Goal: Check status: Check status

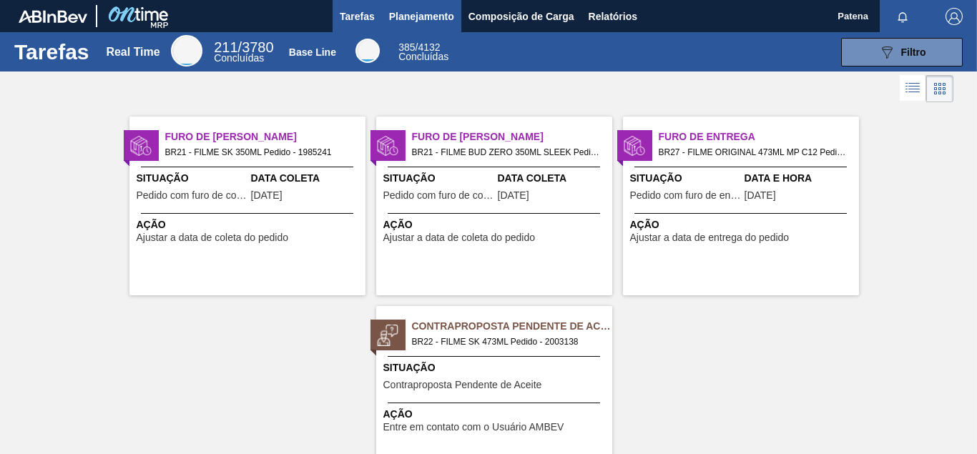
click at [416, 14] on span "Planejamento" at bounding box center [421, 16] width 65 height 17
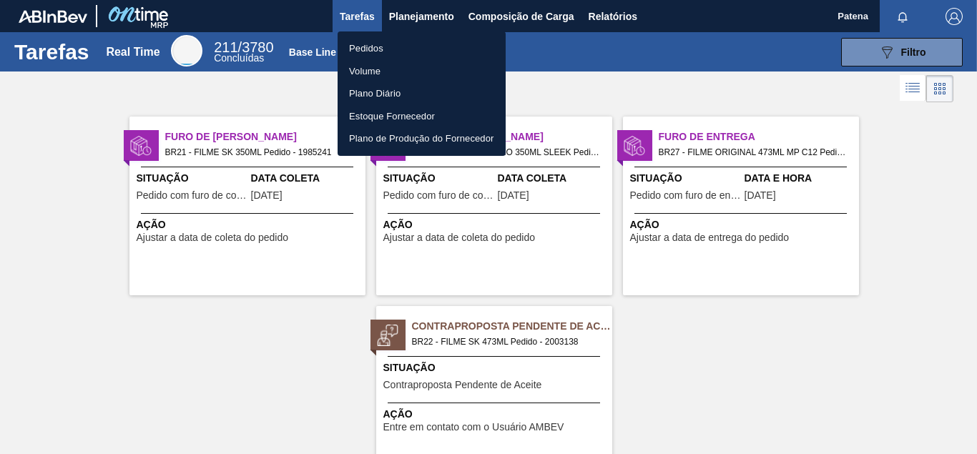
click at [393, 50] on li "Pedidos" at bounding box center [422, 48] width 168 height 23
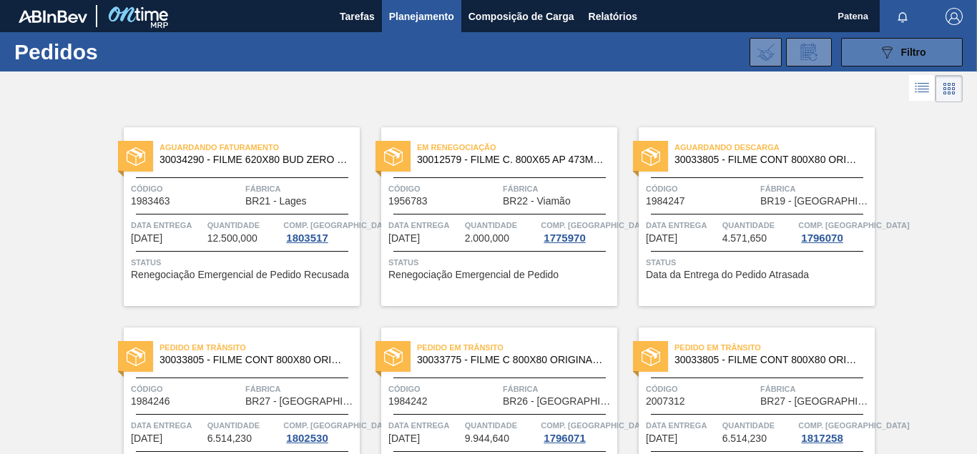
click at [896, 54] on div "089F7B8B-B2A5-4AFE-B5C0-19BA573D28AC Filtro" at bounding box center [902, 52] width 48 height 17
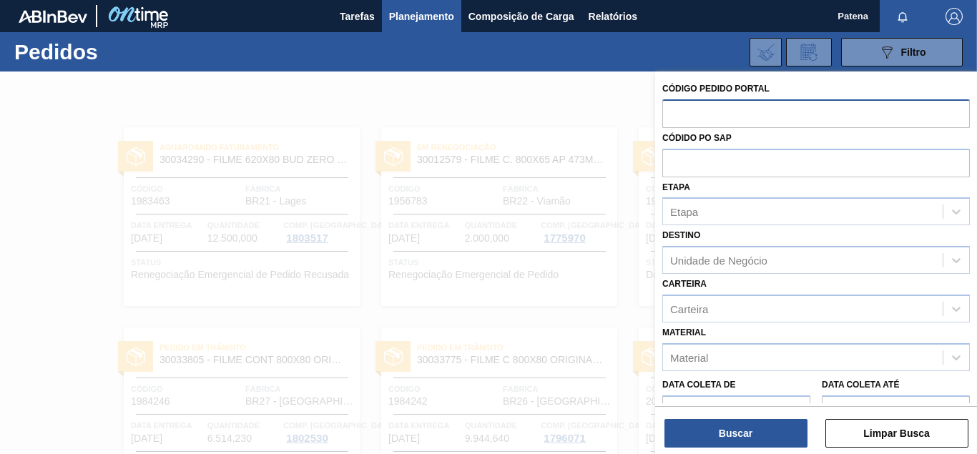
click at [699, 113] on input "text" at bounding box center [816, 112] width 308 height 27
click at [743, 126] on input "text" at bounding box center [816, 112] width 308 height 27
type input "1983463"
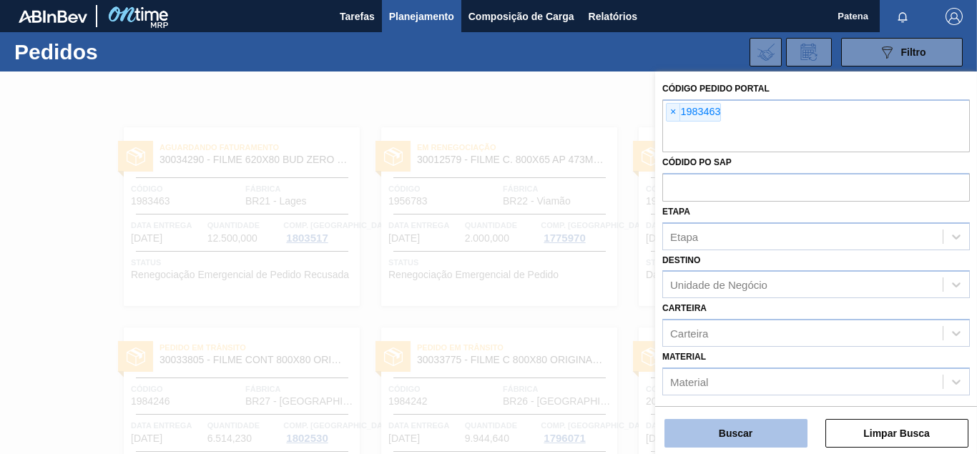
click at [778, 432] on button "Buscar" at bounding box center [736, 433] width 143 height 29
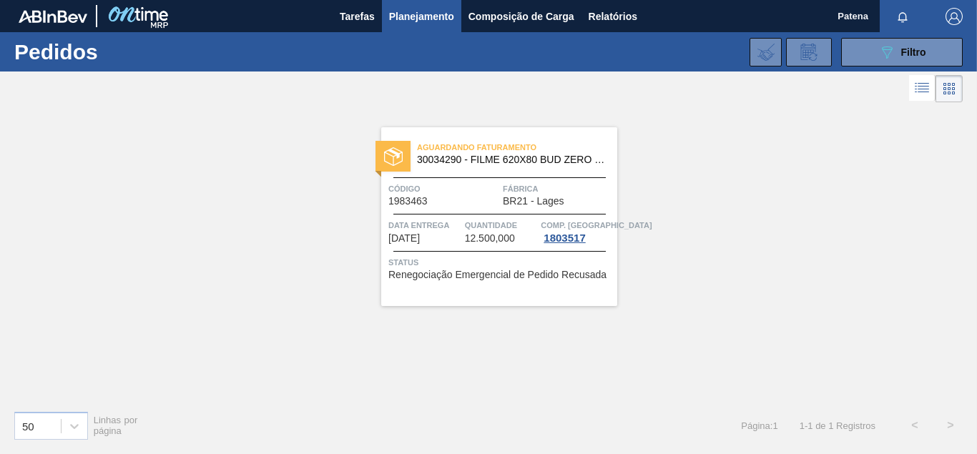
click at [410, 21] on span "Planejamento" at bounding box center [421, 16] width 65 height 17
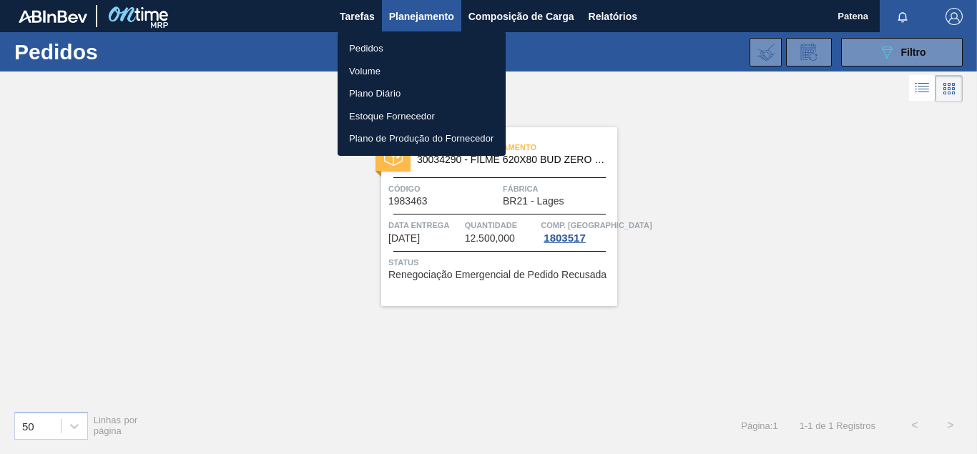
click at [372, 46] on li "Pedidos" at bounding box center [422, 48] width 168 height 23
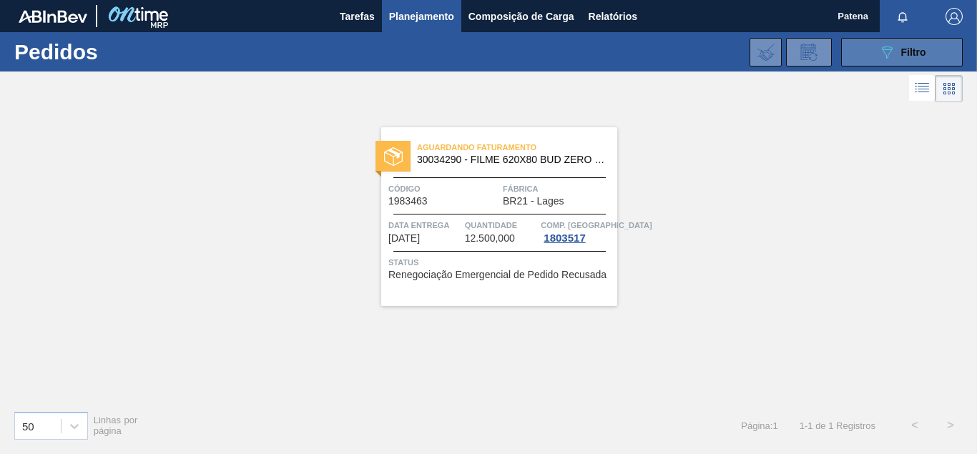
click at [927, 52] on button "089F7B8B-B2A5-4AFE-B5C0-19BA573D28AC Filtro" at bounding box center [902, 52] width 122 height 29
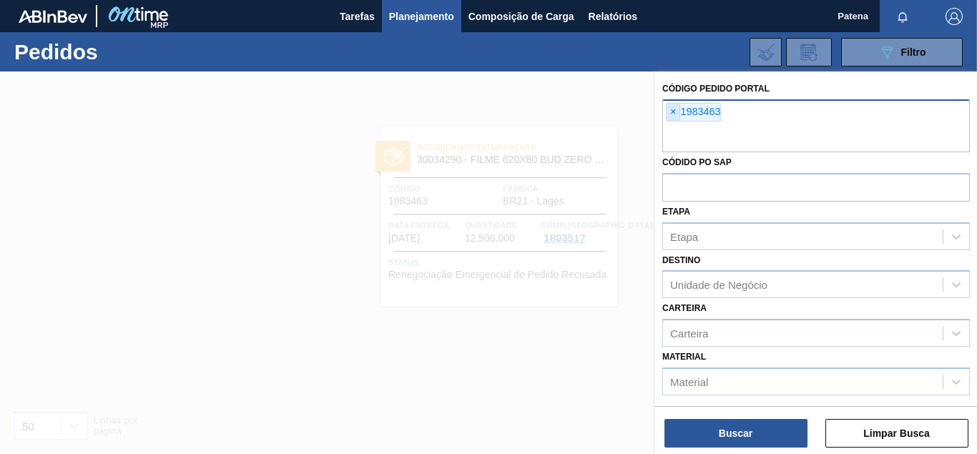
click at [675, 110] on span "×" at bounding box center [674, 112] width 14 height 17
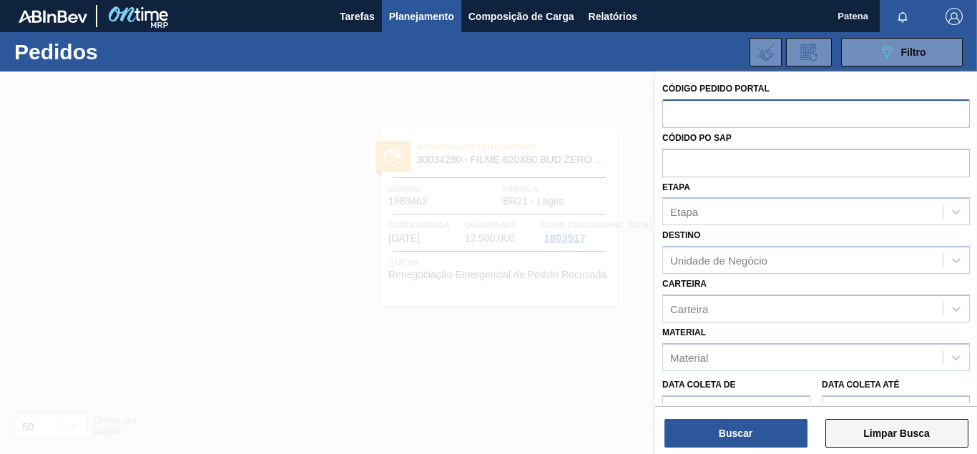
click at [890, 438] on button "Limpar Busca" at bounding box center [896, 433] width 143 height 29
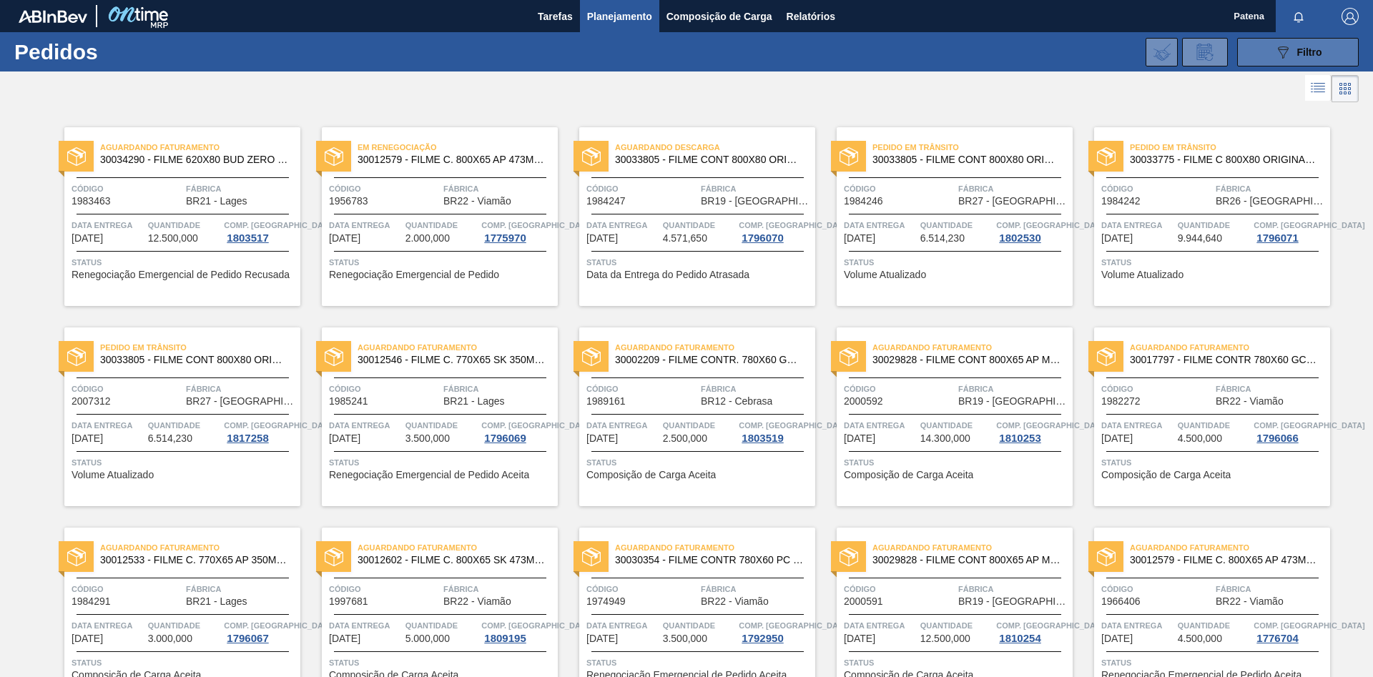
drag, startPoint x: 1277, startPoint y: 56, endPoint x: 1269, endPoint y: 59, distance: 8.6
click at [976, 54] on icon "089F7B8B-B2A5-4AFE-B5C0-19BA573D28AC" at bounding box center [1283, 52] width 17 height 17
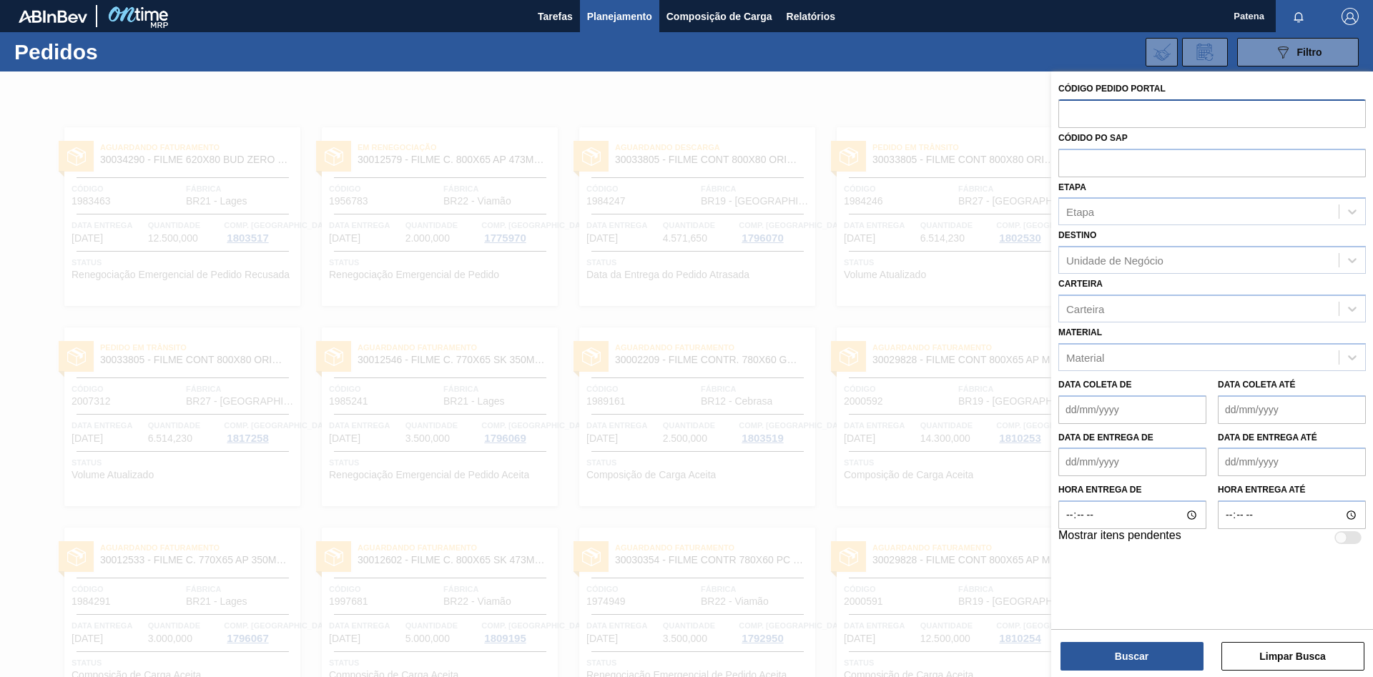
click at [976, 111] on input "text" at bounding box center [1213, 112] width 308 height 27
type input "2000593"
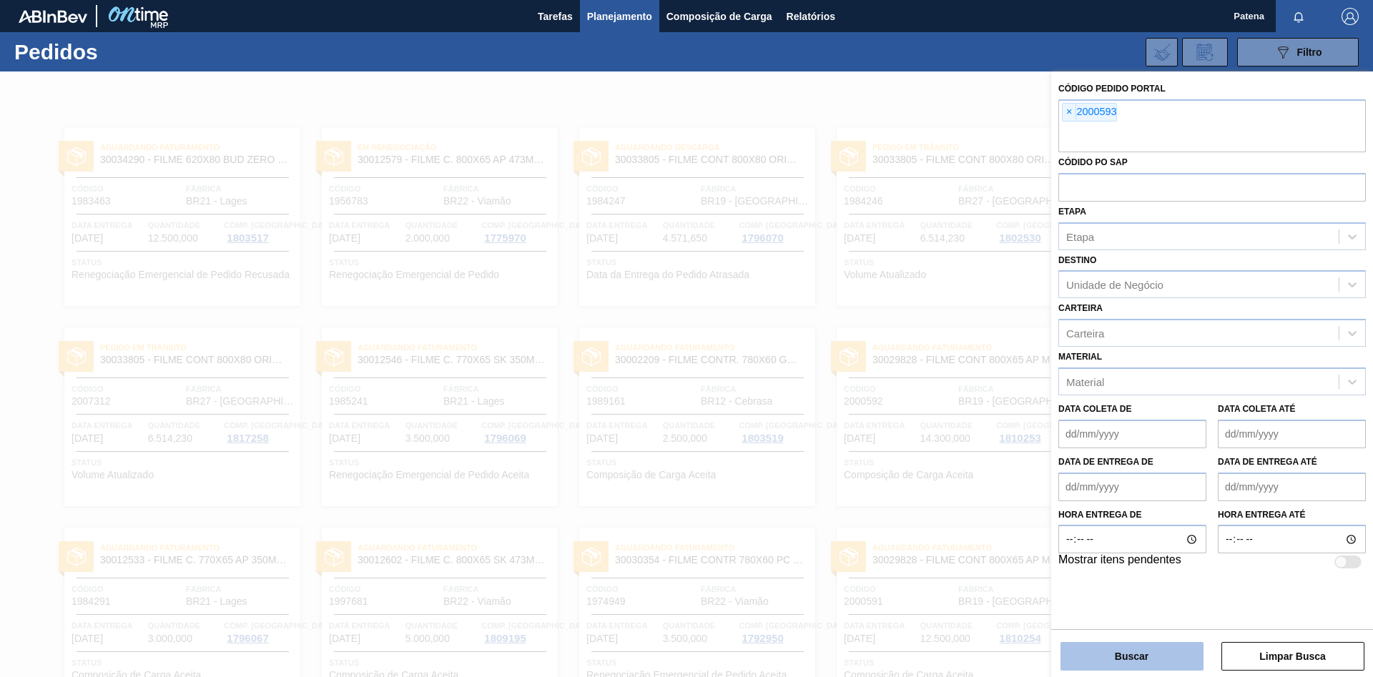
click at [976, 453] on button "Buscar" at bounding box center [1132, 656] width 143 height 29
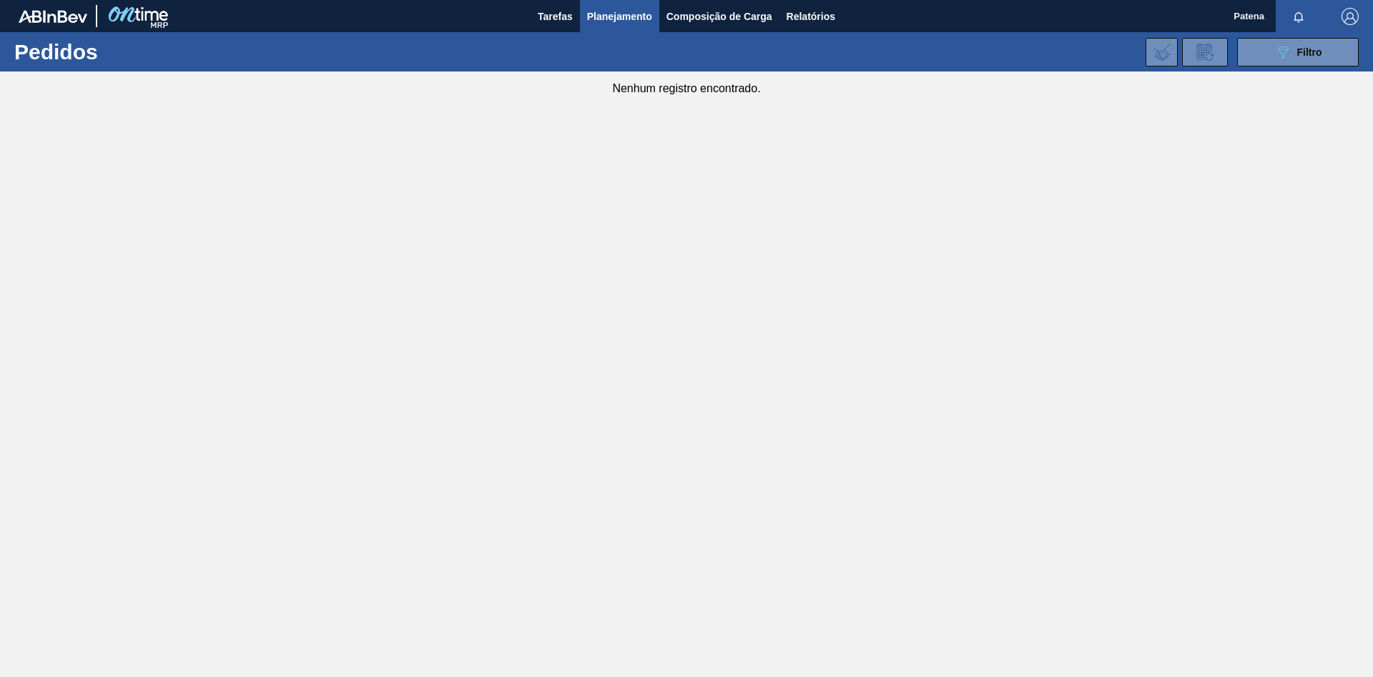
click at [603, 8] on span "Planejamento" at bounding box center [619, 16] width 65 height 17
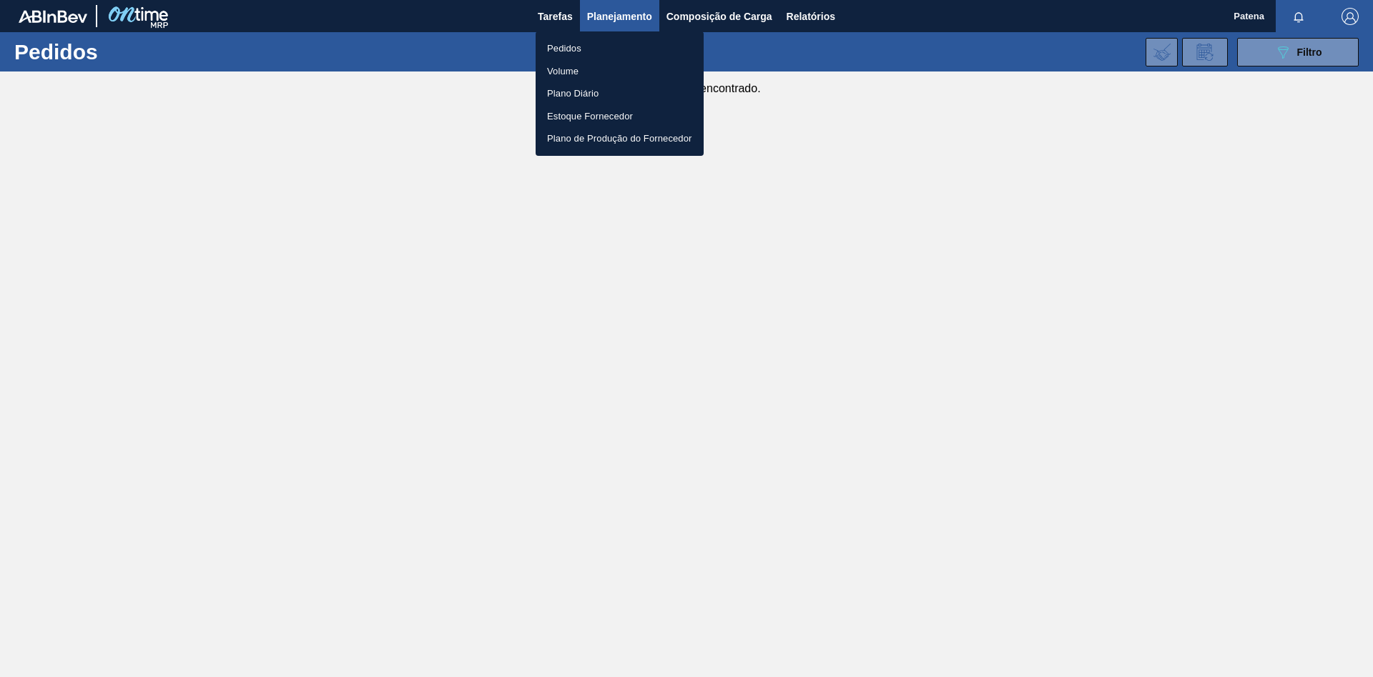
click at [554, 13] on div at bounding box center [686, 338] width 1373 height 677
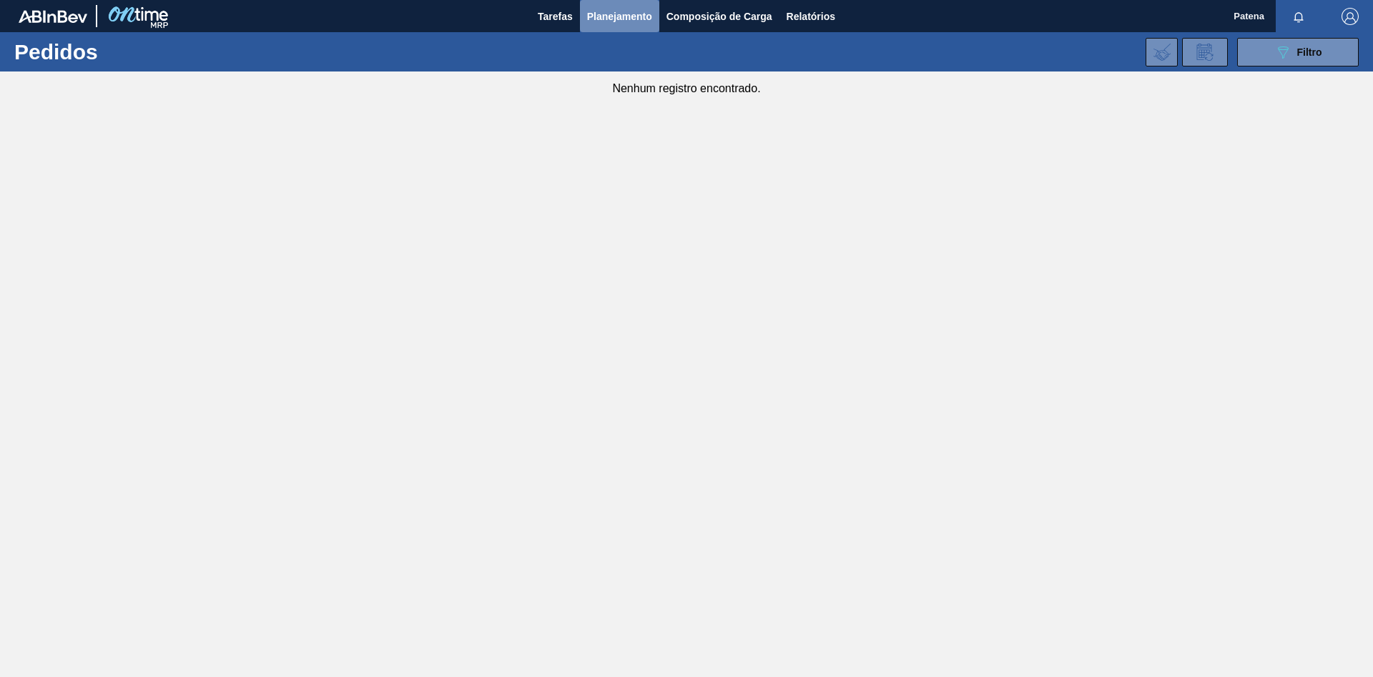
click at [605, 19] on span "Planejamento" at bounding box center [619, 16] width 65 height 17
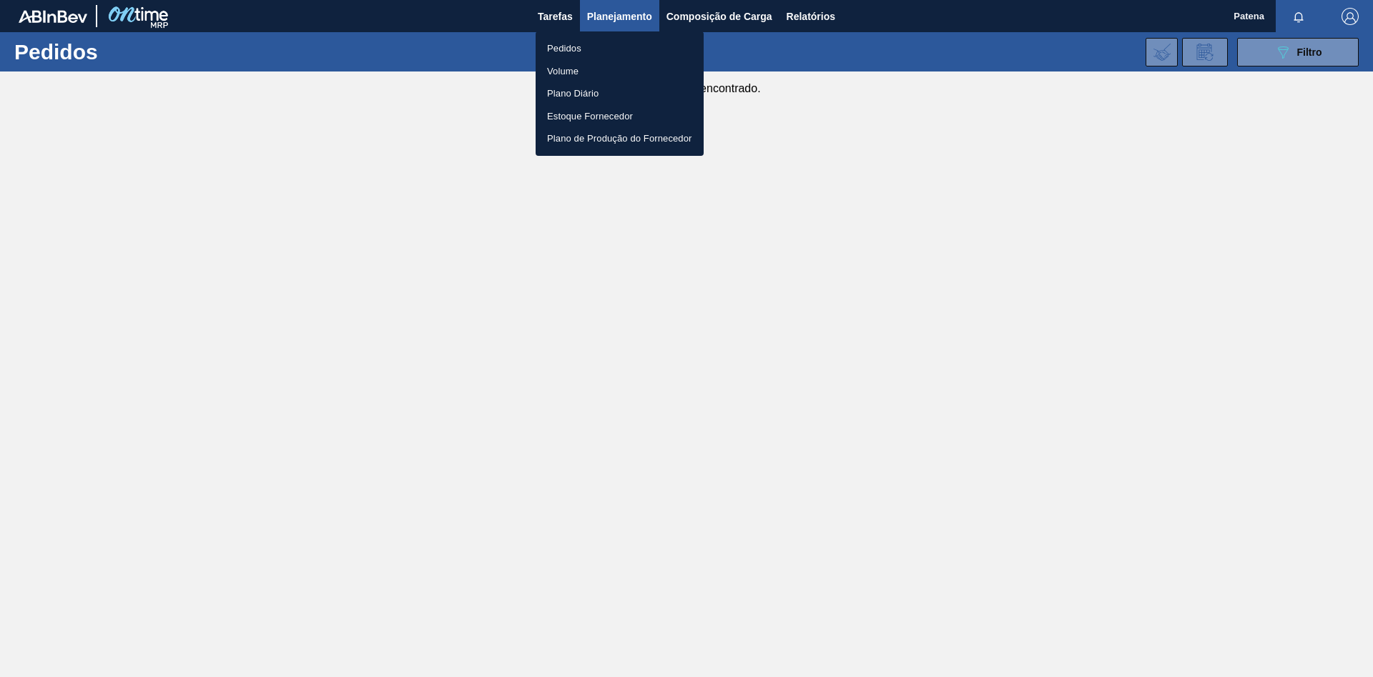
click at [569, 40] on li "Pedidos" at bounding box center [620, 48] width 168 height 23
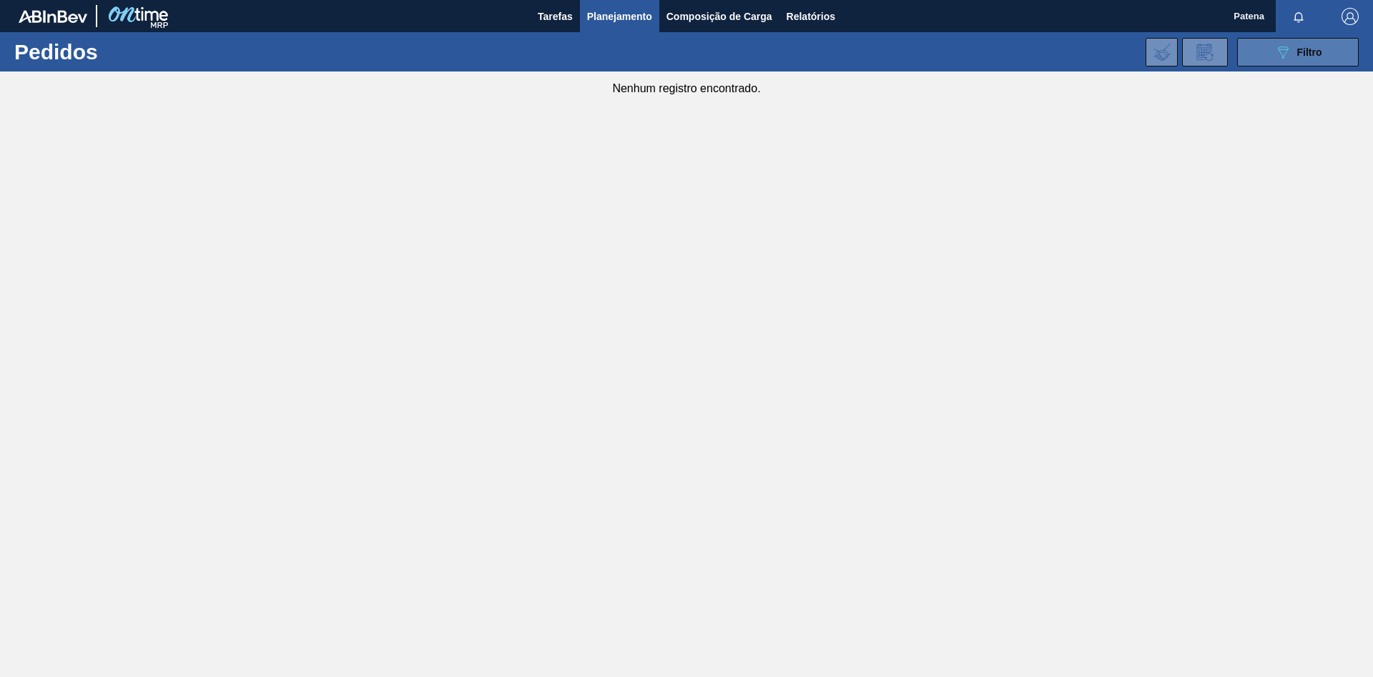
click at [976, 49] on button "089F7B8B-B2A5-4AFE-B5C0-19BA573D28AC Filtro" at bounding box center [1298, 52] width 122 height 29
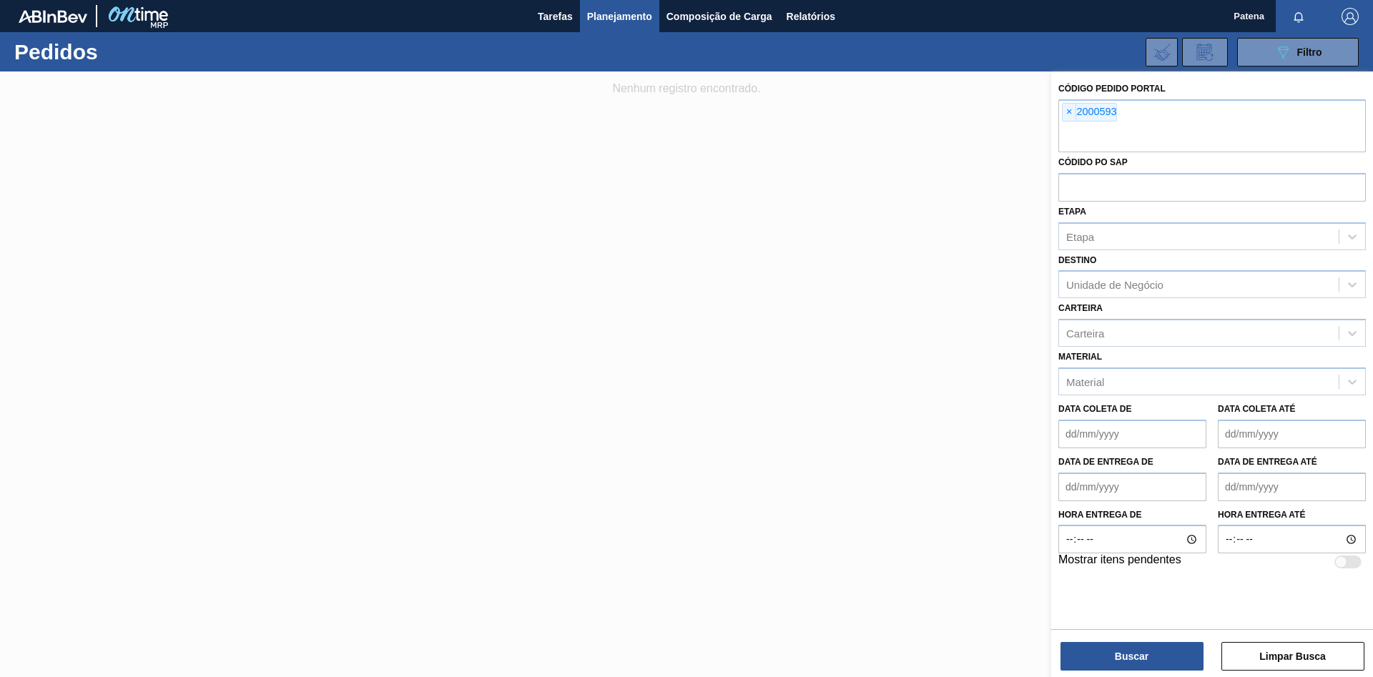
drag, startPoint x: 510, startPoint y: 230, endPoint x: 565, endPoint y: 187, distance: 70.3
click at [516, 222] on div at bounding box center [686, 410] width 1373 height 677
